Goal: Information Seeking & Learning: Learn about a topic

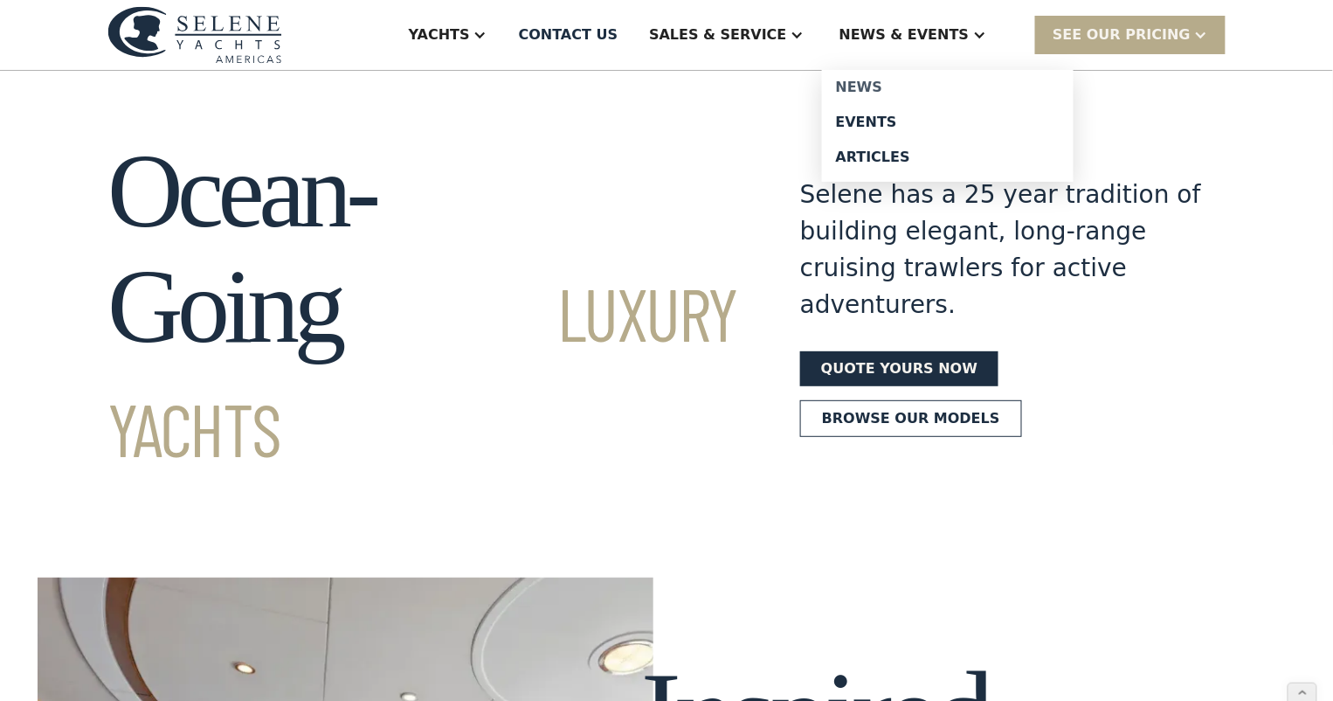
click at [888, 84] on div "News" at bounding box center [948, 87] width 224 height 14
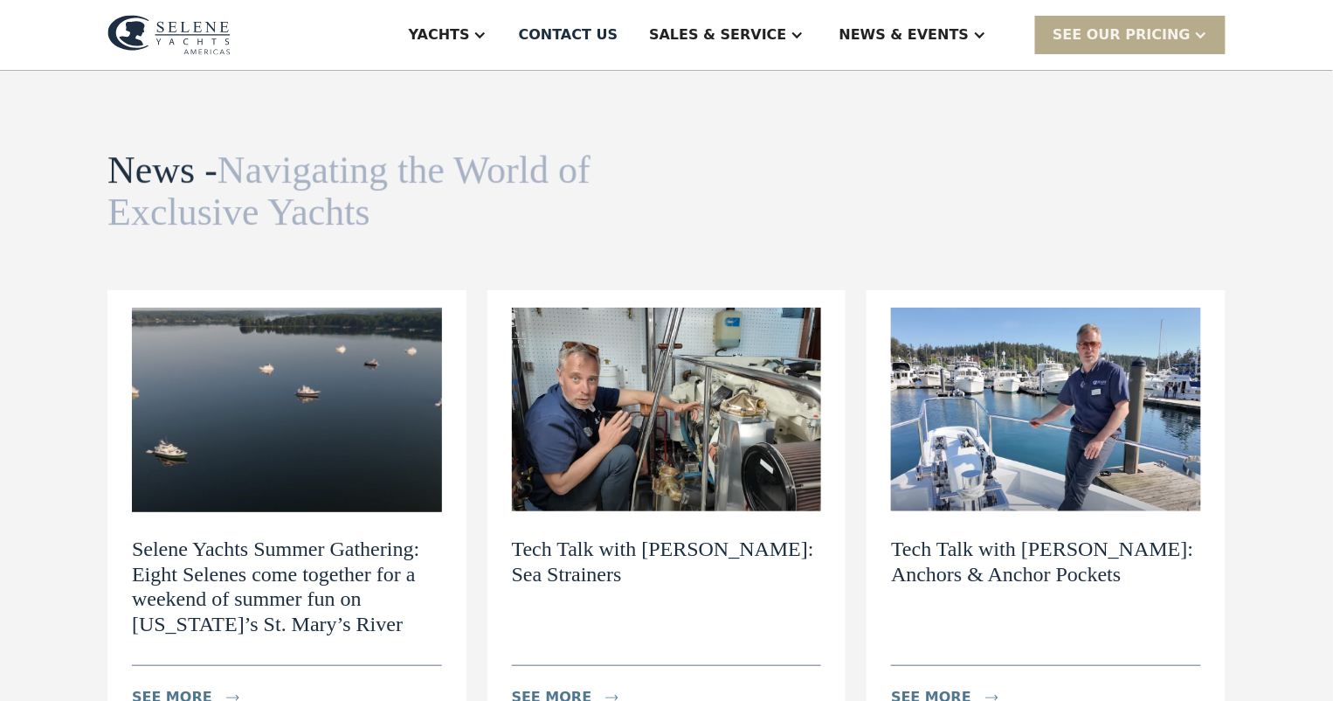
scroll to position [21, 0]
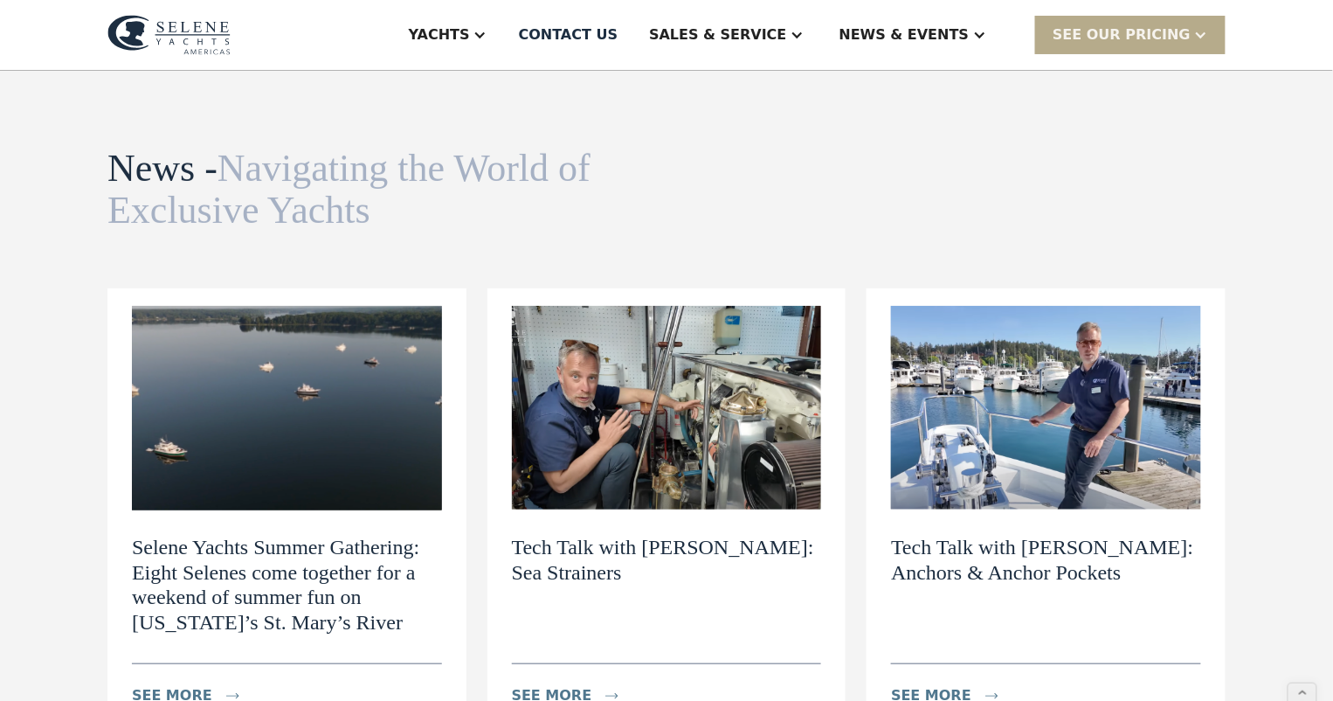
click at [1167, 172] on div "News - Navigating the World of Exclusive Yachts News view details Navigating th…" at bounding box center [666, 190] width 1118 height 85
click at [1058, 399] on img at bounding box center [1046, 408] width 310 height 204
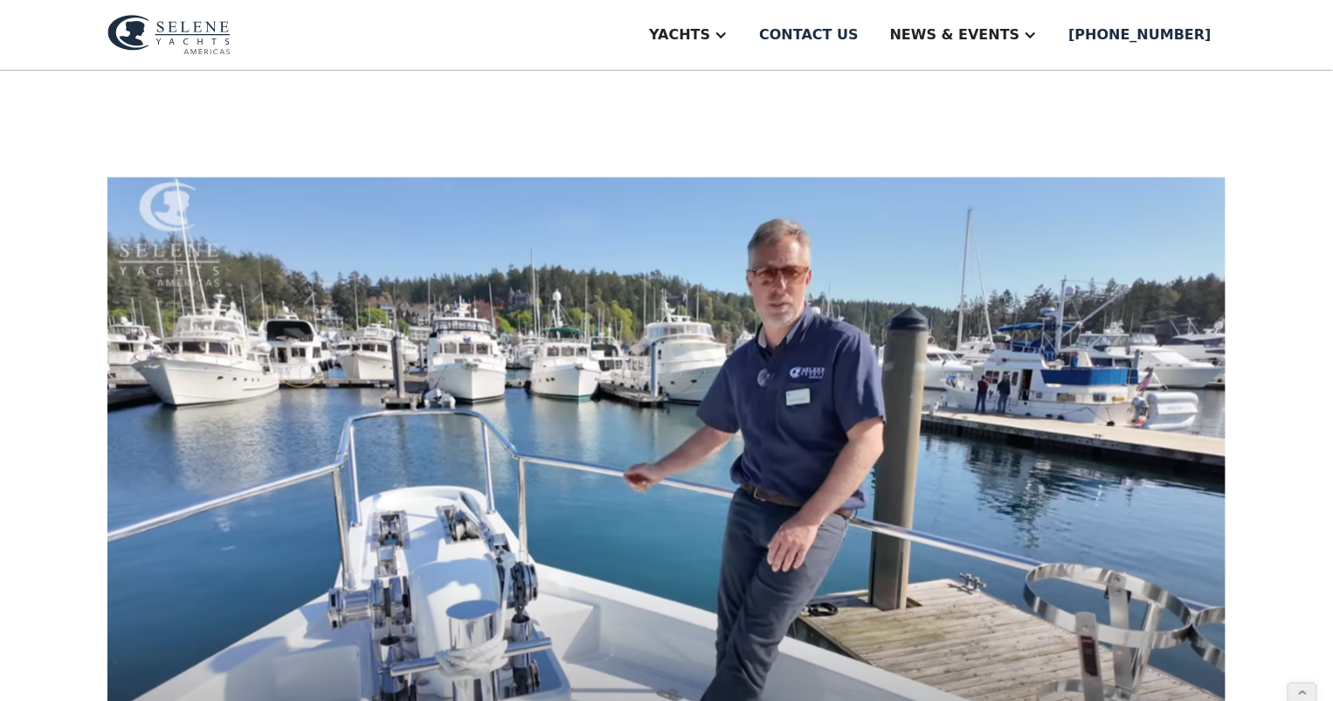
scroll to position [444, 0]
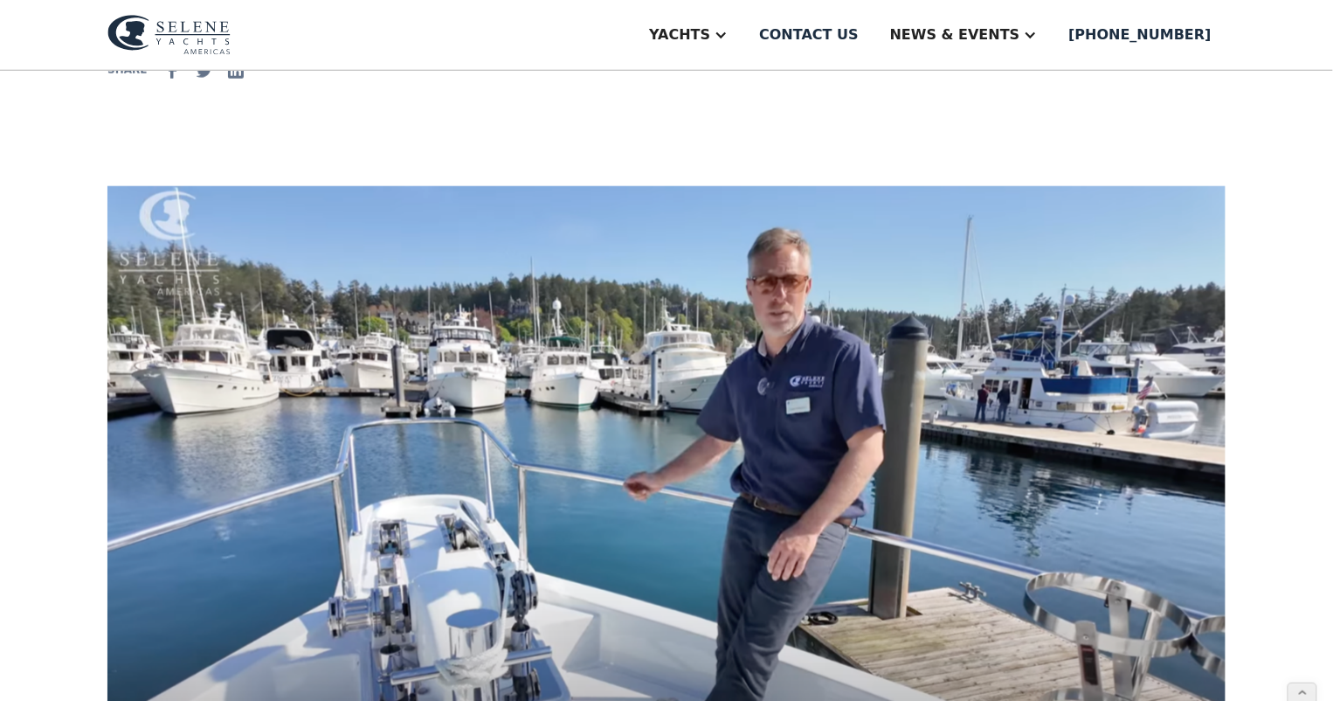
click at [148, 38] on img at bounding box center [168, 35] width 123 height 40
